Goal: Task Accomplishment & Management: Use online tool/utility

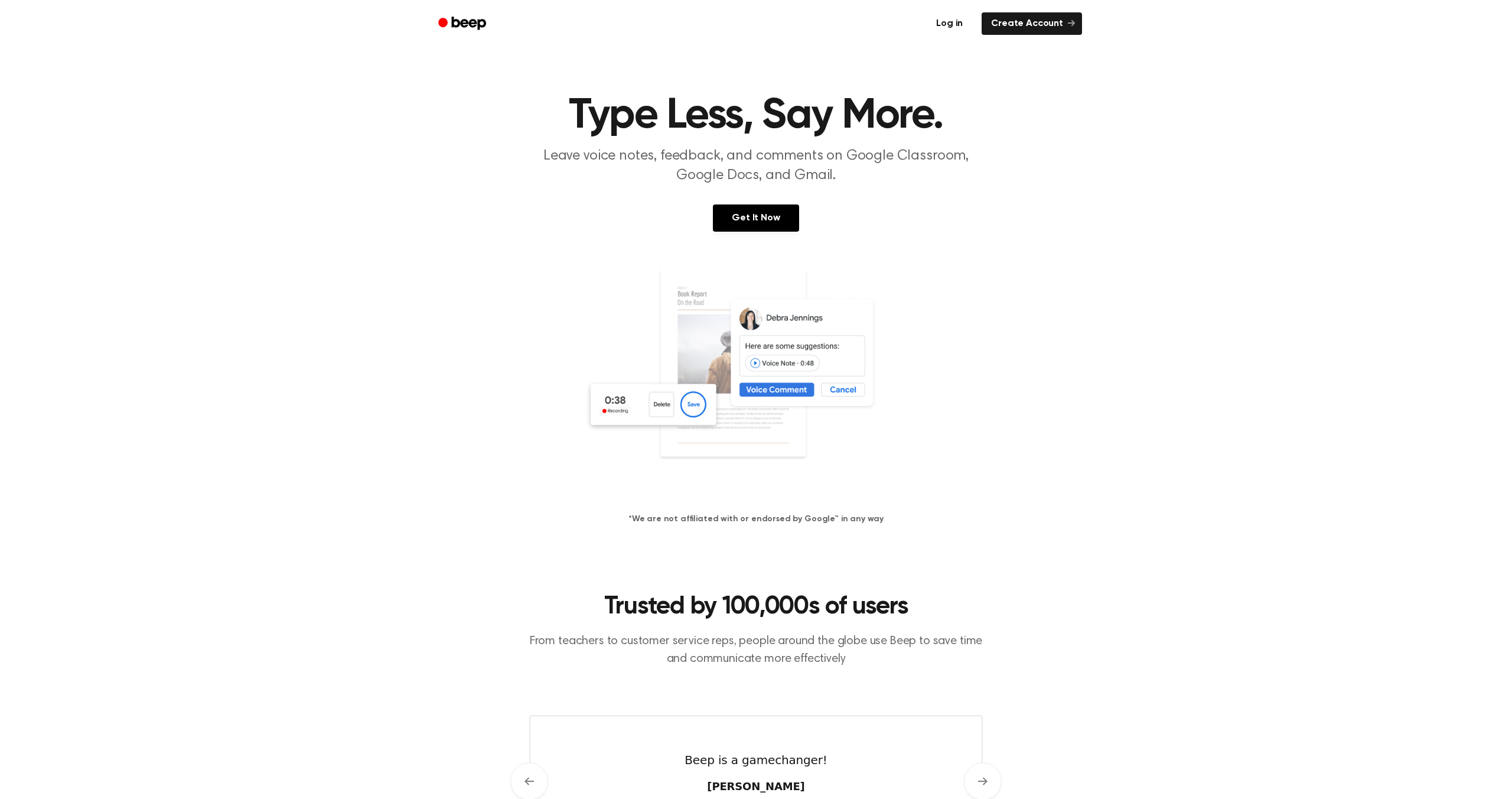
click at [965, 23] on link "Log in" at bounding box center [949, 23] width 51 height 27
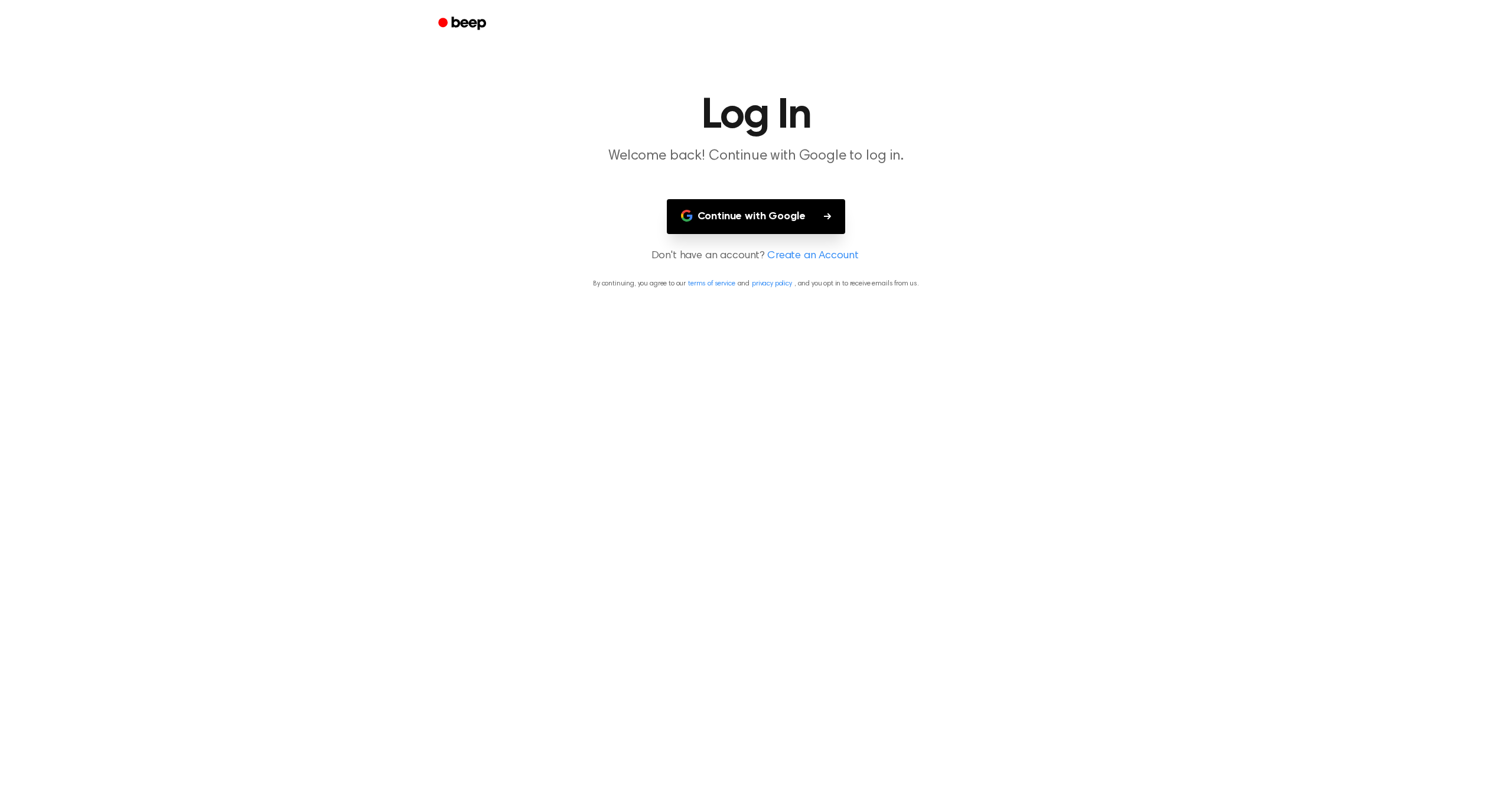
click at [766, 213] on button "Continue with Google" at bounding box center [756, 217] width 179 height 35
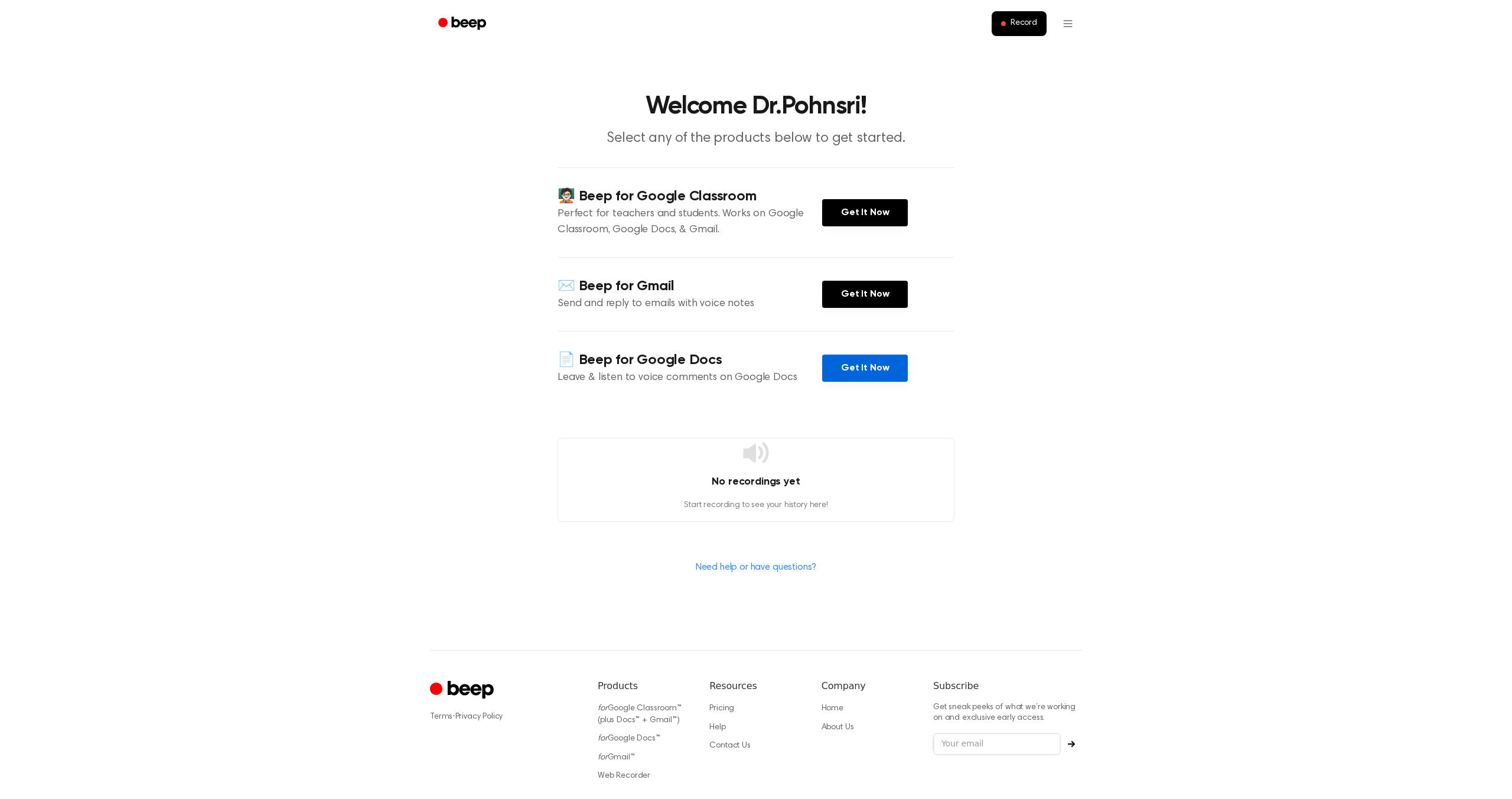
click at [859, 373] on link "Get It Now" at bounding box center [864, 368] width 85 height 27
click at [1086, 206] on main "Welcome Dr.Pohnsri! Select any of the products below to get started. 🧑🏻‍🏫 Beep …" at bounding box center [756, 324] width 1512 height 650
click at [1065, 30] on html "Record Welcome Dr.Pohnsri! Select any of the products below to get started. 🧑🏻‍…" at bounding box center [756, 437] width 1512 height 875
click at [1022, 29] on button "Record" at bounding box center [1019, 24] width 55 height 25
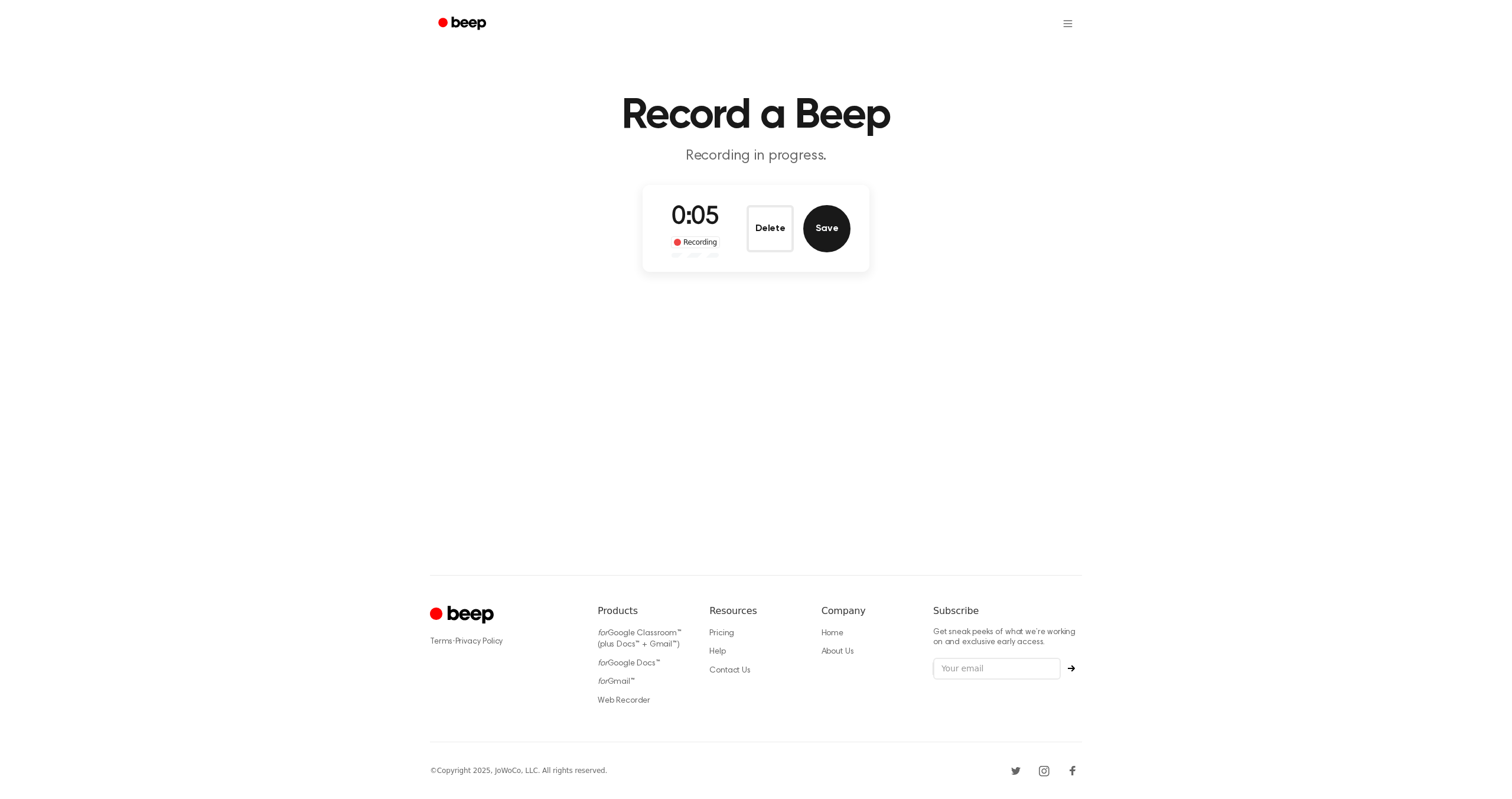
click at [832, 239] on button "Save" at bounding box center [826, 228] width 47 height 47
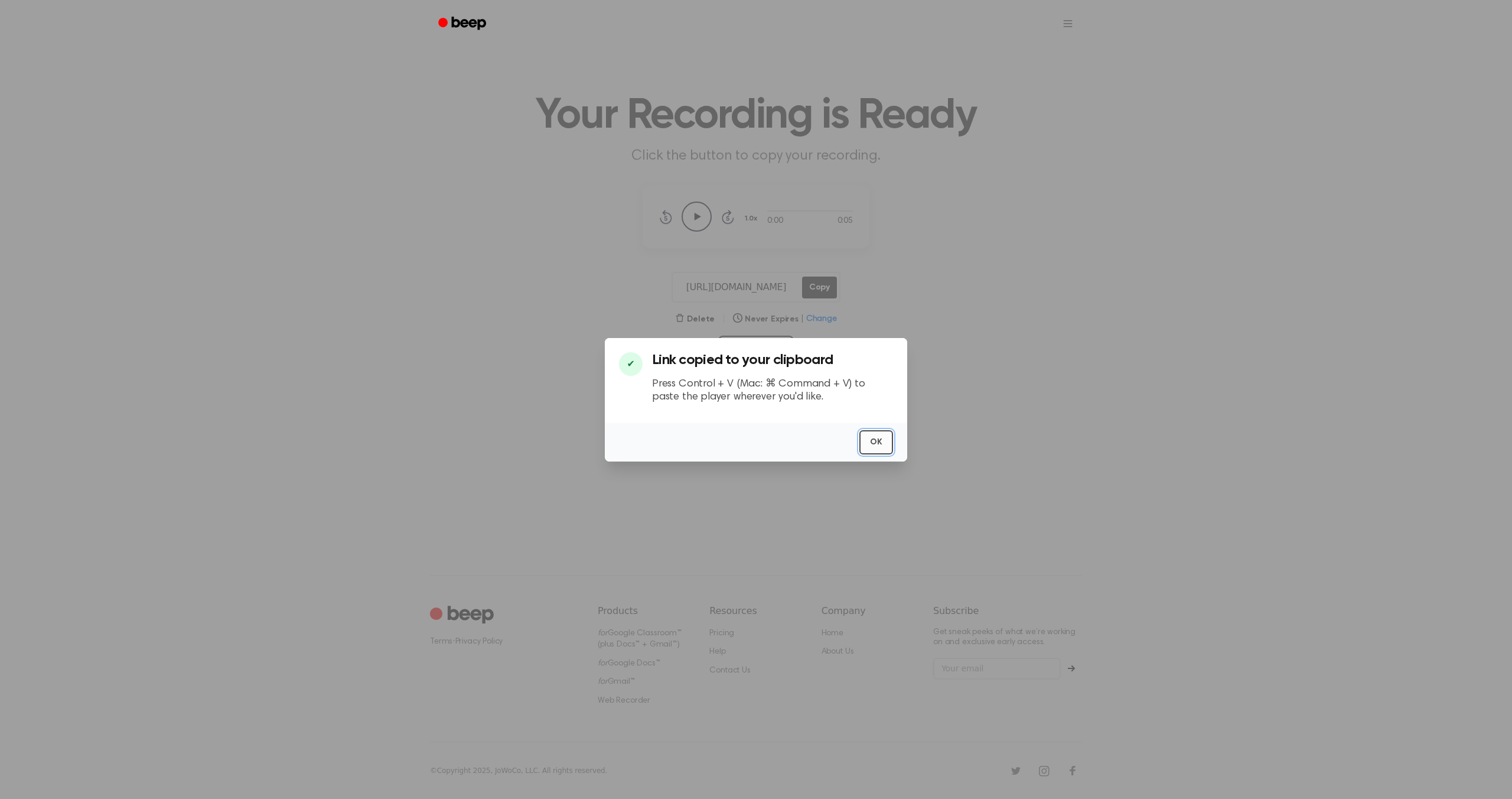
click at [875, 444] on button "OK" at bounding box center [876, 441] width 34 height 24
